Goal: Information Seeking & Learning: Understand process/instructions

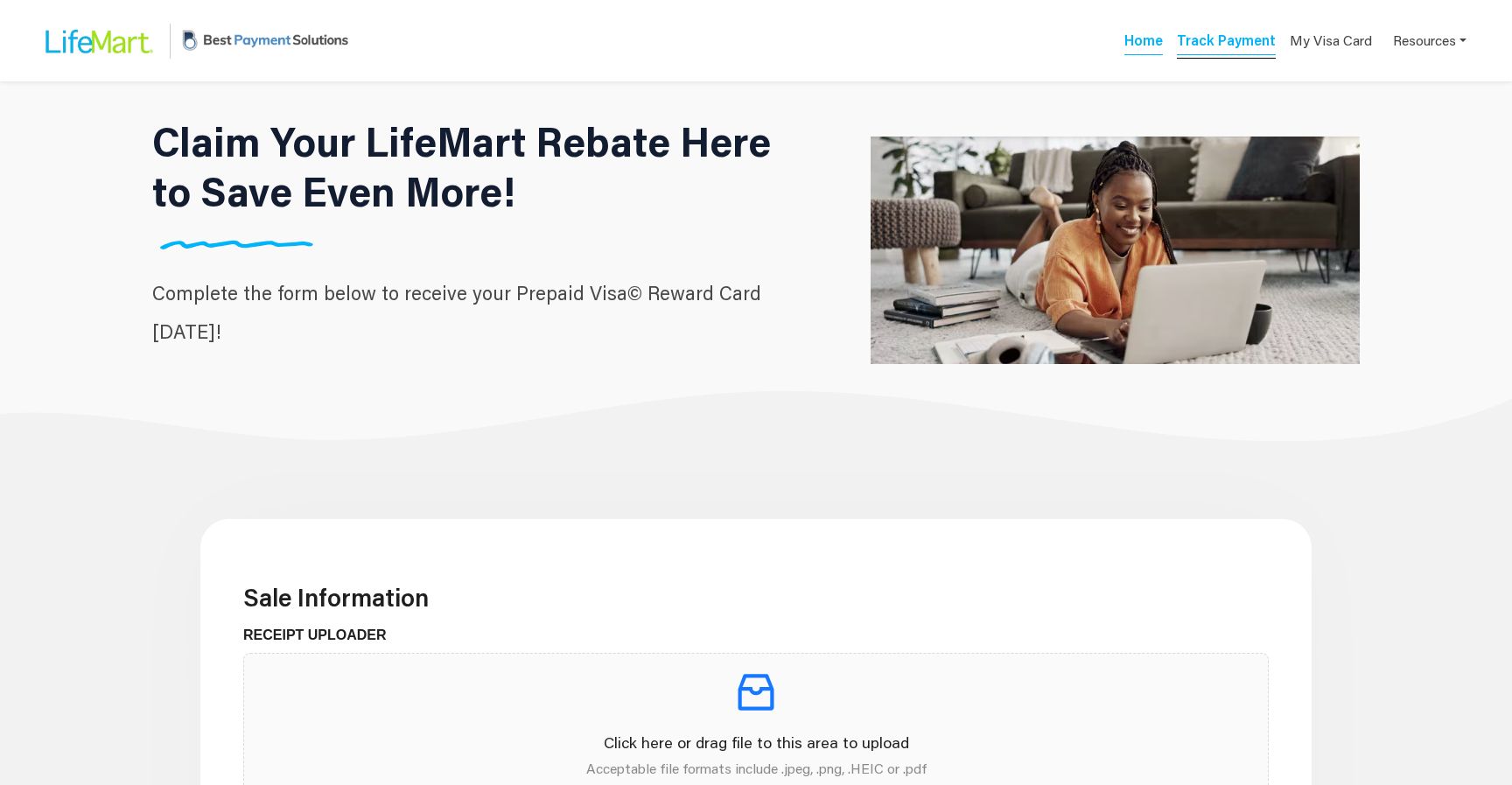
click at [1255, 41] on link "Track Payment" at bounding box center [1226, 43] width 99 height 25
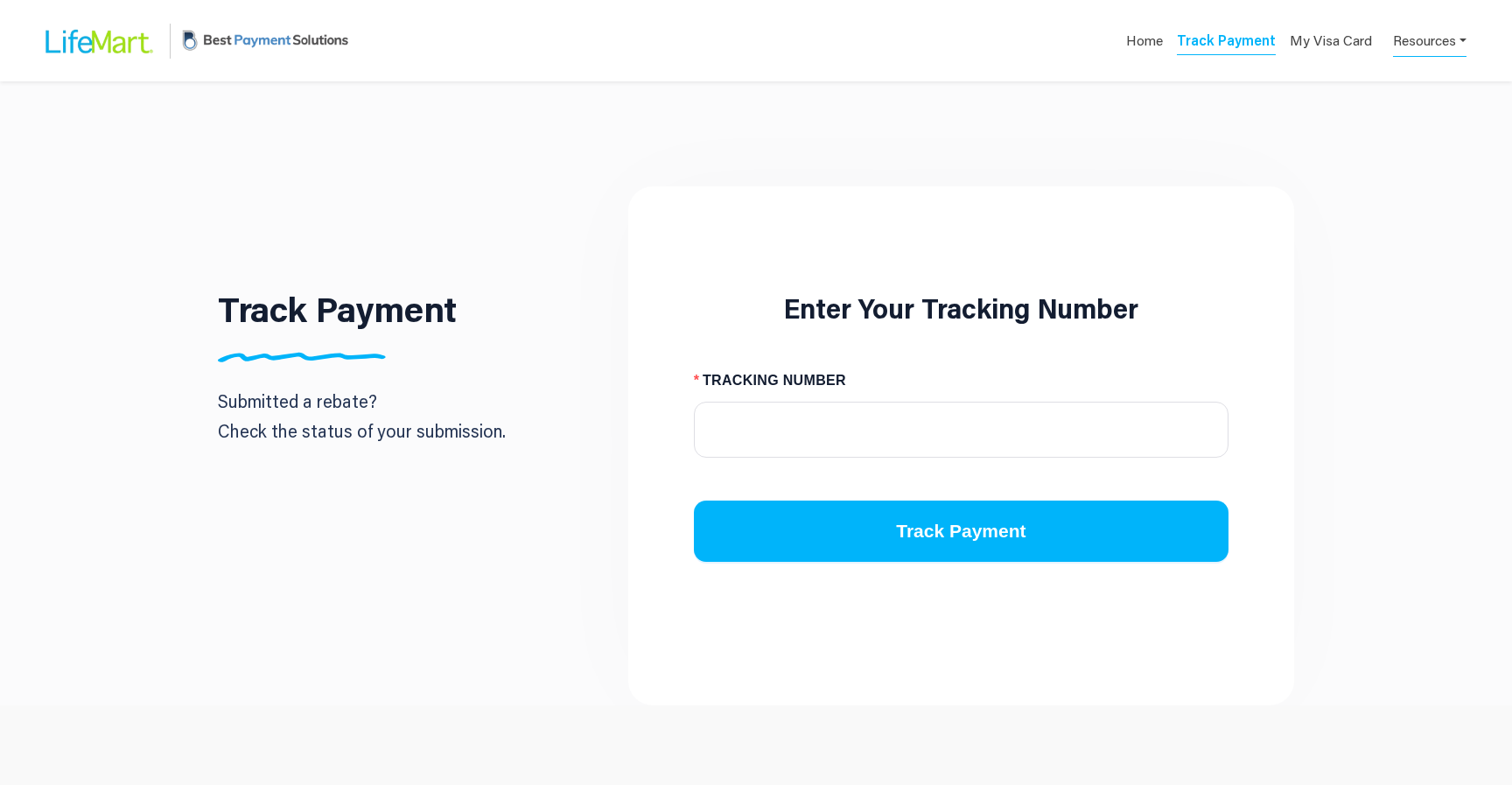
click at [1423, 44] on link "Resources" at bounding box center [1430, 40] width 73 height 35
click at [1401, 81] on div "FAQs" at bounding box center [1403, 82] width 111 height 21
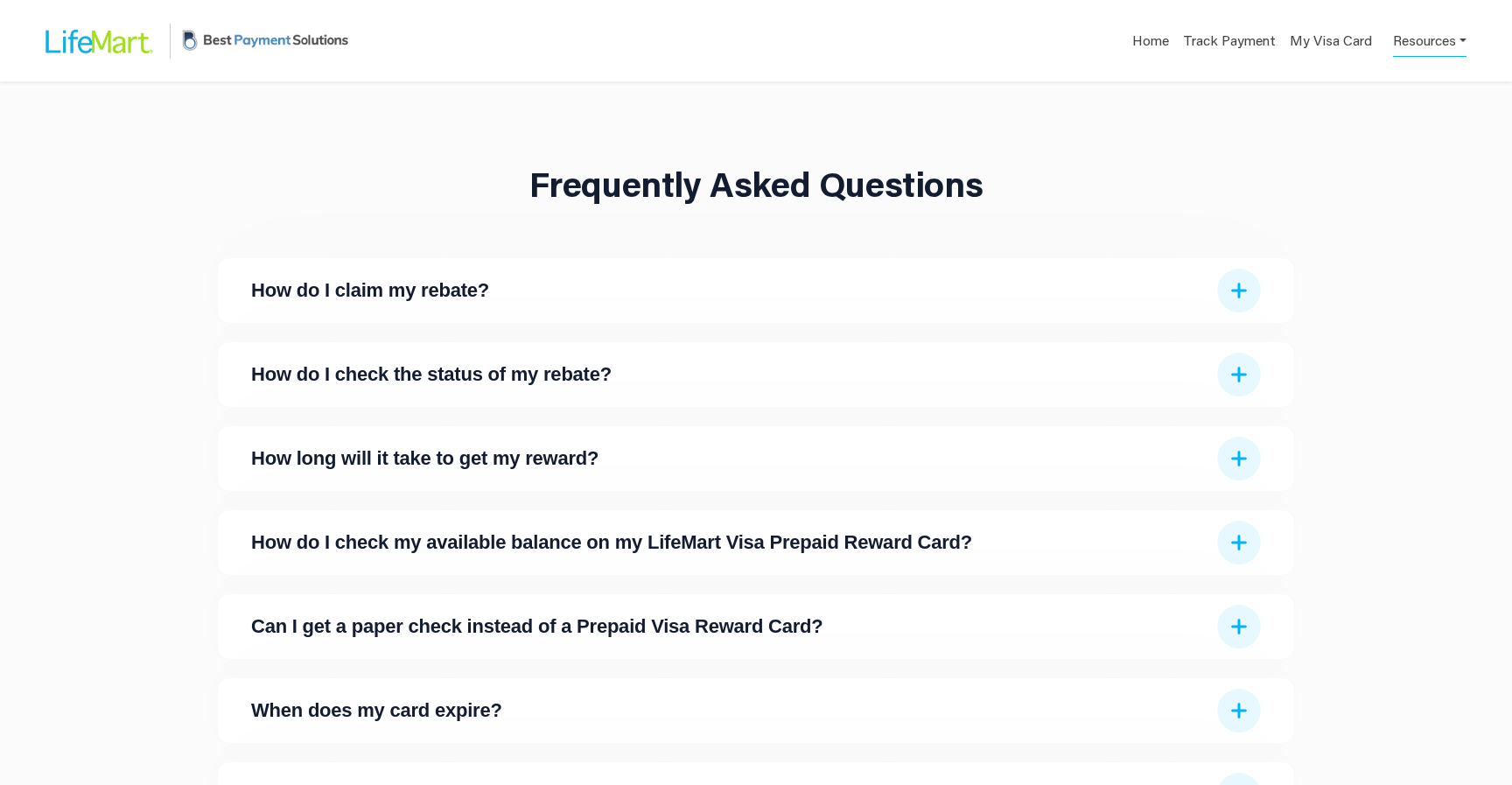
click at [849, 291] on span "How do I claim my rebate?" at bounding box center [729, 291] width 956 height 19
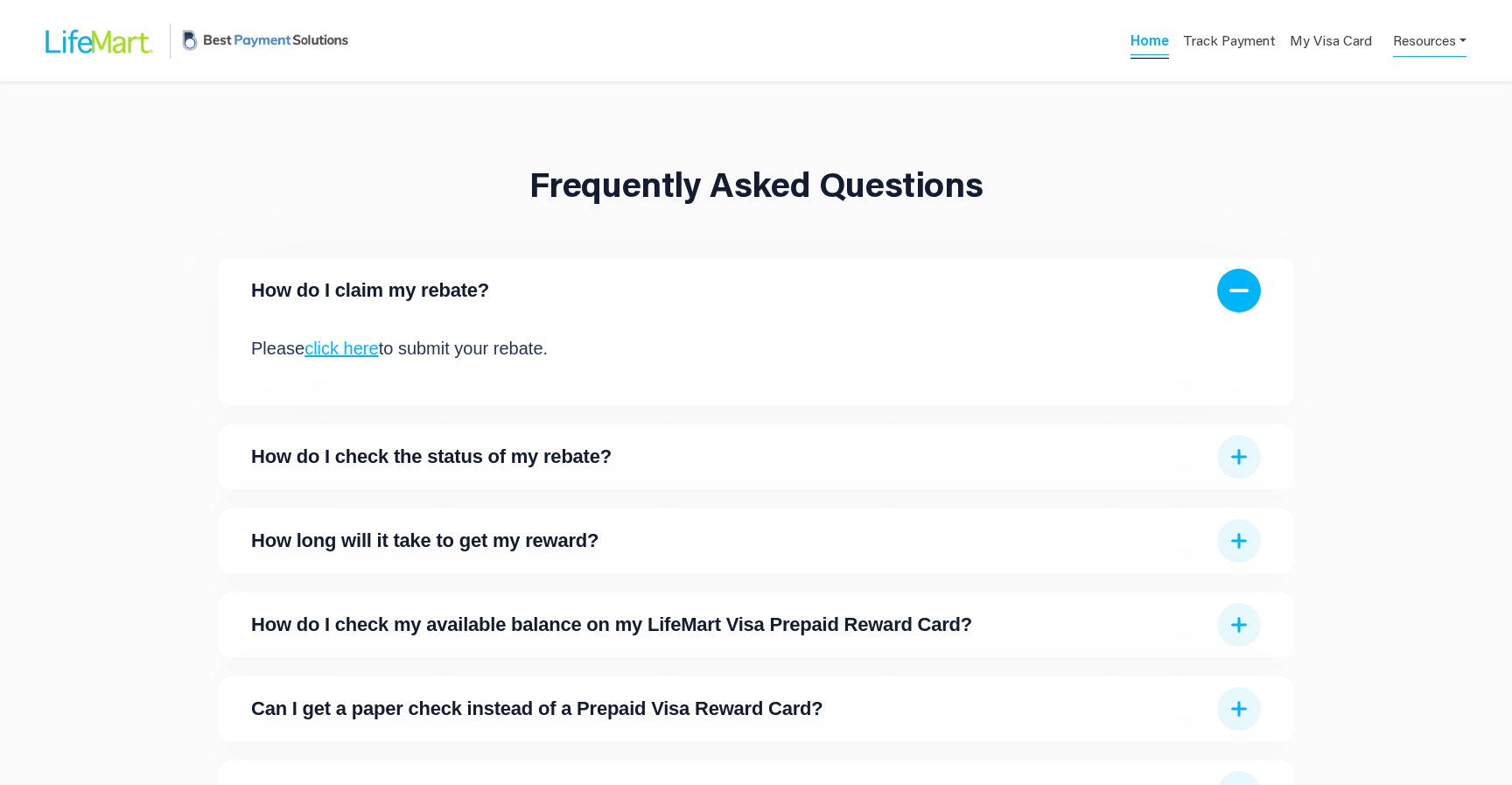
click at [1143, 38] on link "Home" at bounding box center [1150, 43] width 39 height 25
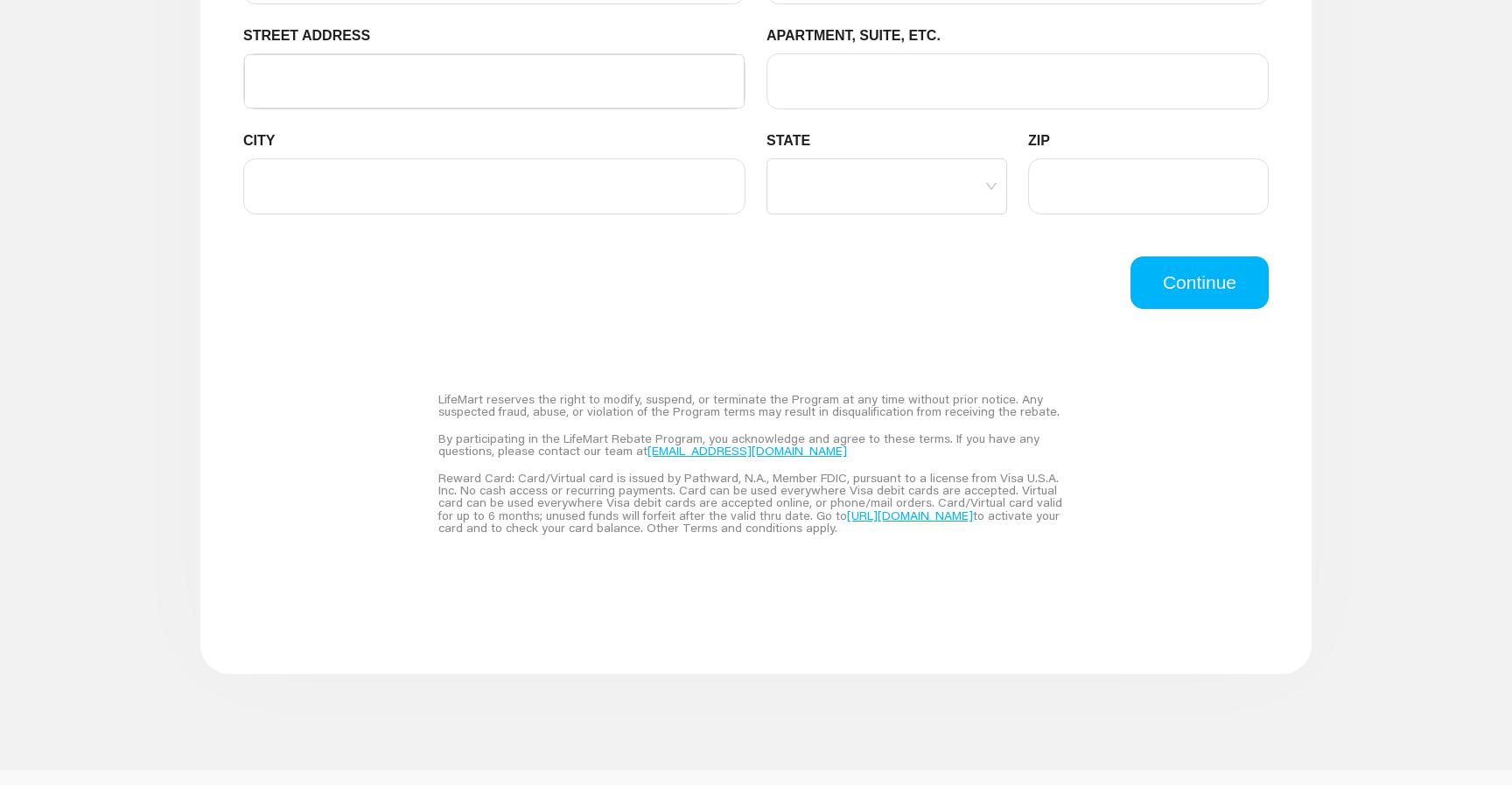
scroll to position [1214, 0]
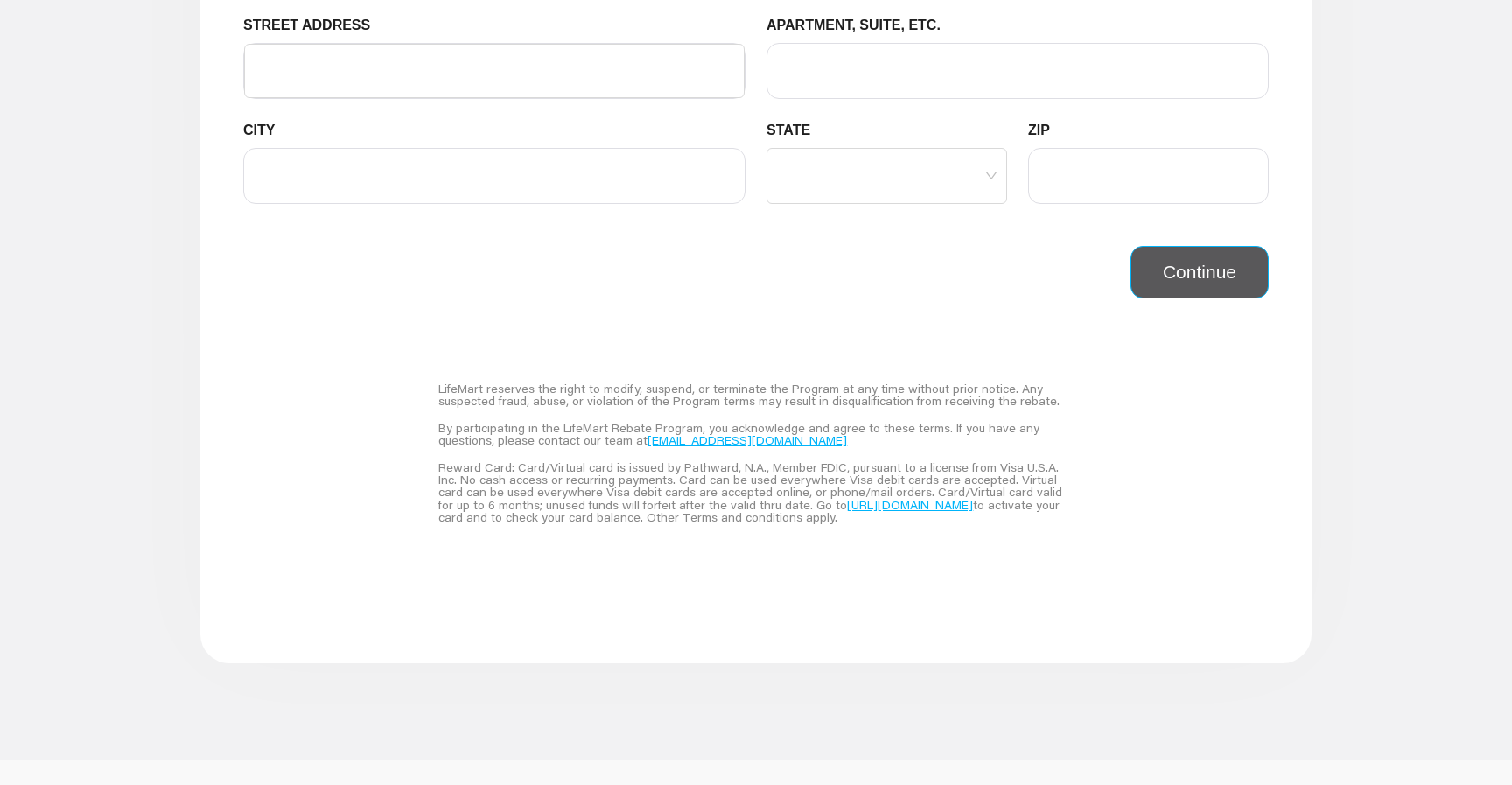
click at [1182, 274] on button "Continue" at bounding box center [1200, 272] width 138 height 52
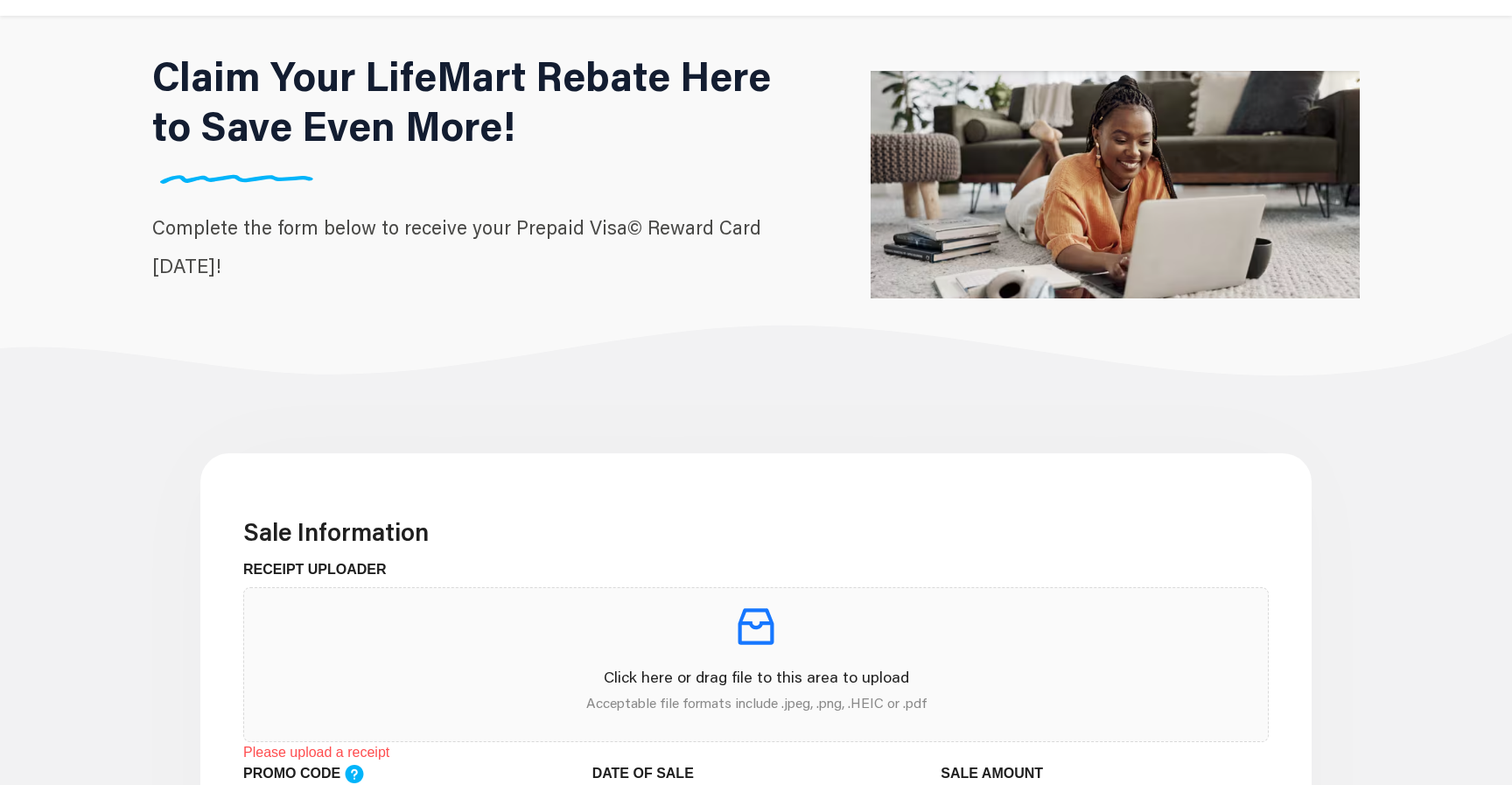
scroll to position [0, 0]
